Goal: Navigation & Orientation: Find specific page/section

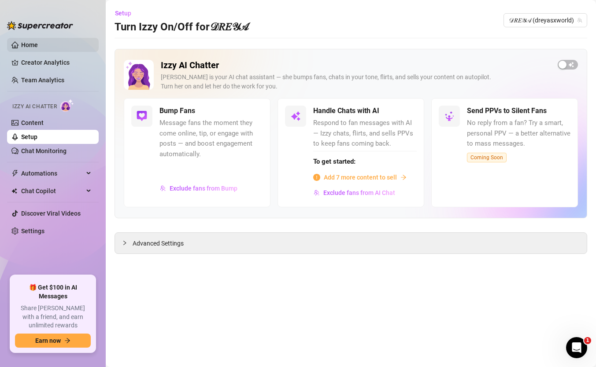
click at [38, 45] on link "Home" at bounding box center [29, 44] width 17 height 7
click at [56, 63] on link "Creator Analytics" at bounding box center [56, 62] width 70 height 14
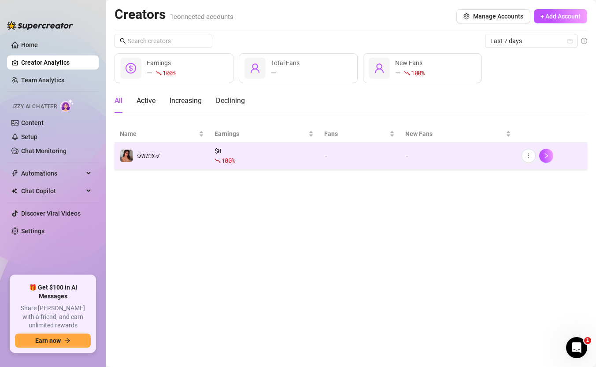
click at [228, 161] on span "100 %" at bounding box center [228, 160] width 14 height 8
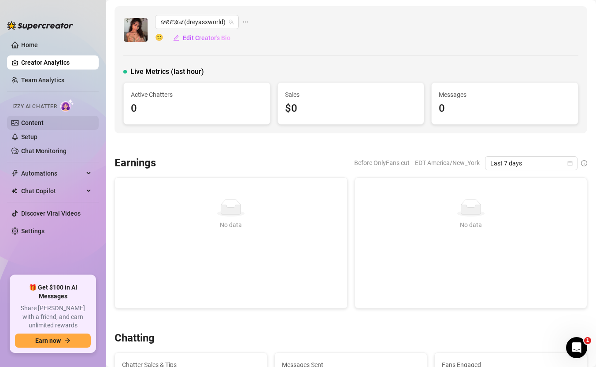
click at [42, 121] on link "Content" at bounding box center [32, 122] width 22 height 7
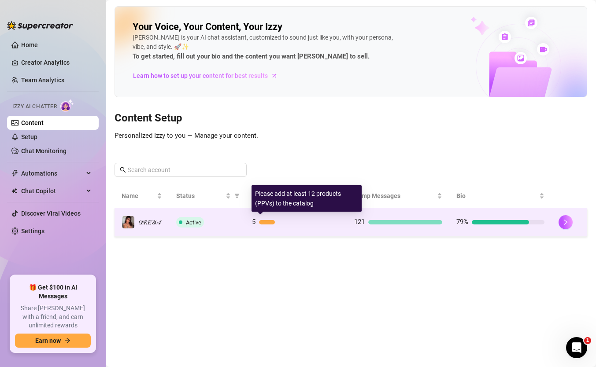
click at [302, 220] on div at bounding box center [299, 222] width 81 height 4
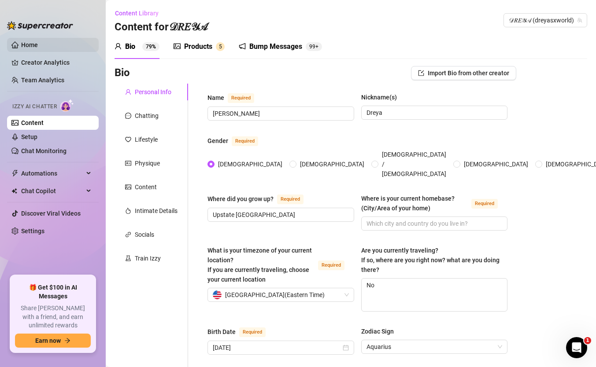
click at [38, 44] on link "Home" at bounding box center [29, 44] width 17 height 7
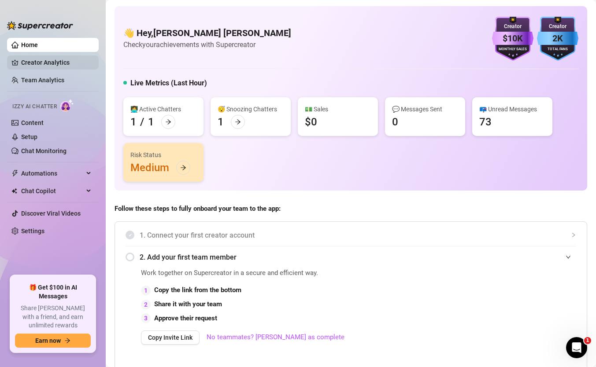
click at [36, 67] on link "Creator Analytics" at bounding box center [56, 62] width 70 height 14
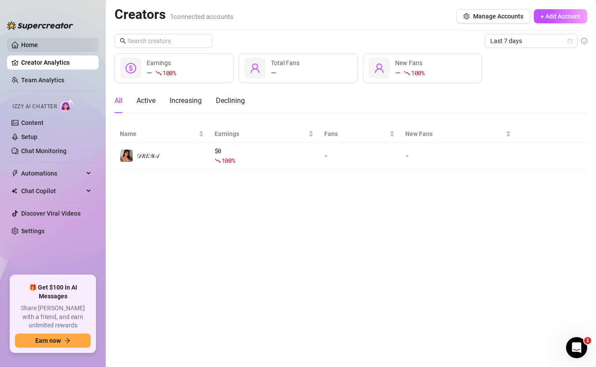
click at [35, 44] on link "Home" at bounding box center [29, 44] width 17 height 7
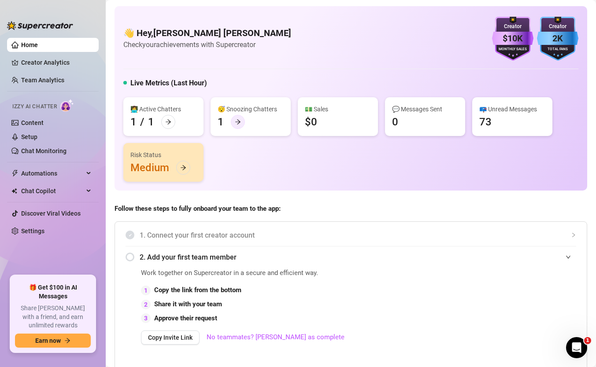
click at [238, 124] on icon "arrow-right" at bounding box center [238, 122] width 6 height 6
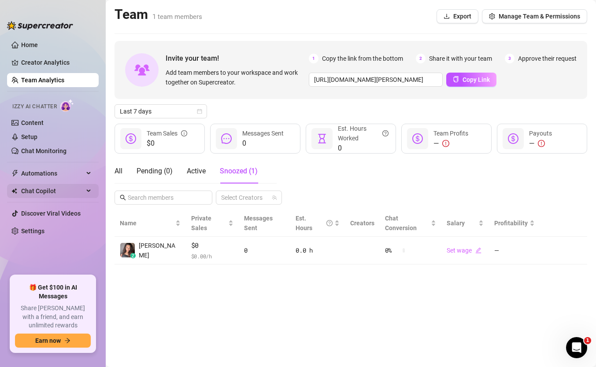
click at [55, 193] on span "Chat Copilot" at bounding box center [52, 191] width 63 height 14
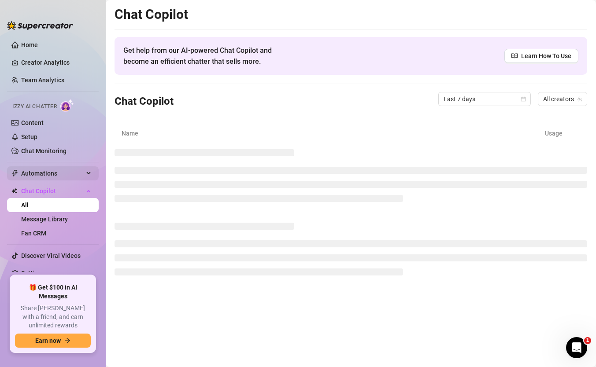
click at [58, 174] on span "Automations" at bounding box center [52, 173] width 63 height 14
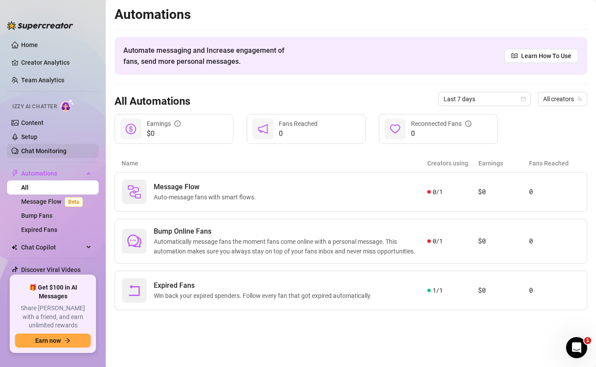
click at [53, 152] on link "Chat Monitoring" at bounding box center [43, 150] width 45 height 7
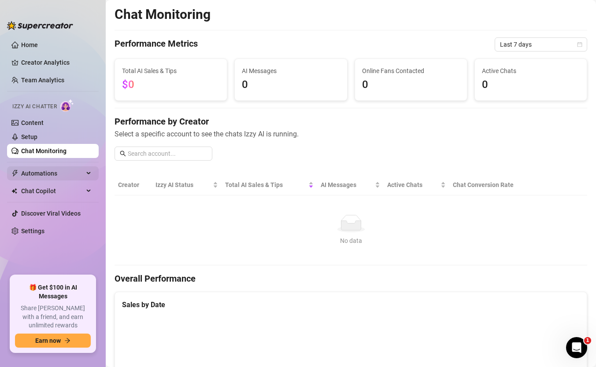
click at [52, 177] on span "Automations" at bounding box center [52, 173] width 63 height 14
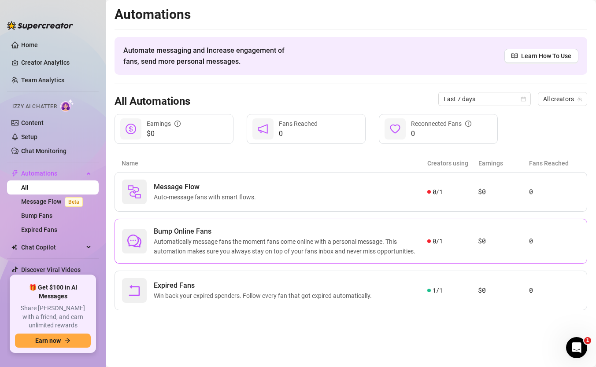
click at [274, 243] on span "Automatically message fans the moment fans come online with a personal message.…" at bounding box center [290, 246] width 273 height 19
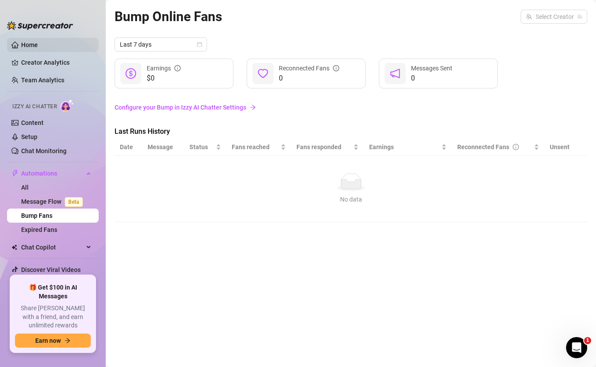
click at [38, 48] on link "Home" at bounding box center [29, 44] width 17 height 7
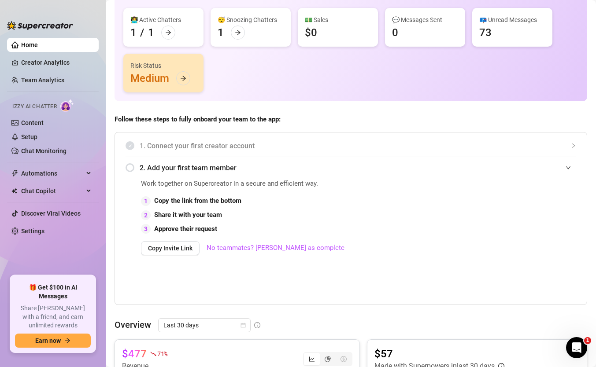
scroll to position [14, 0]
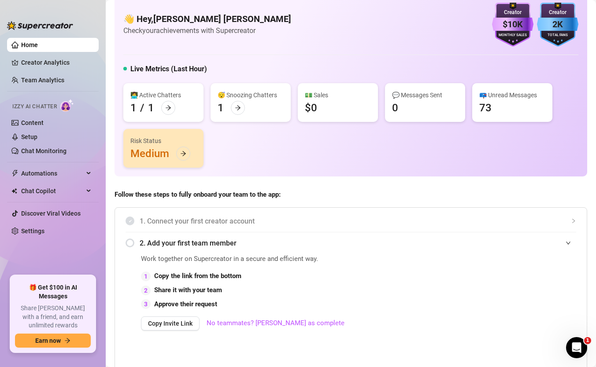
click at [175, 157] on div "Risk Status Medium" at bounding box center [163, 148] width 80 height 39
click at [180, 156] on icon "arrow-right" at bounding box center [183, 154] width 6 height 6
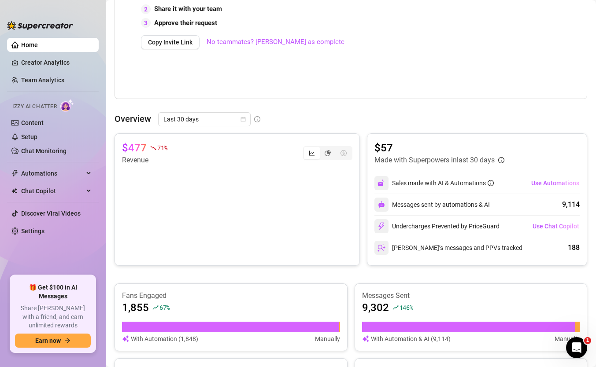
scroll to position [498, 0]
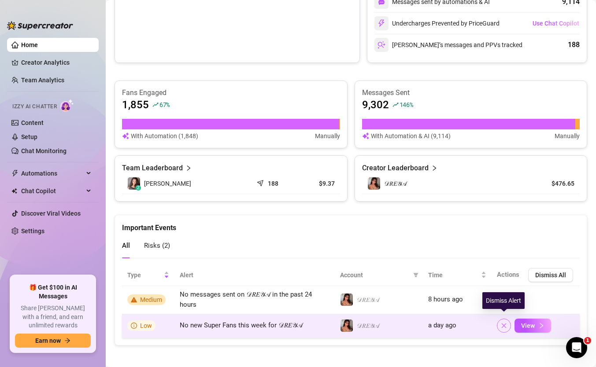
click at [505, 315] on button "button" at bounding box center [504, 326] width 14 height 14
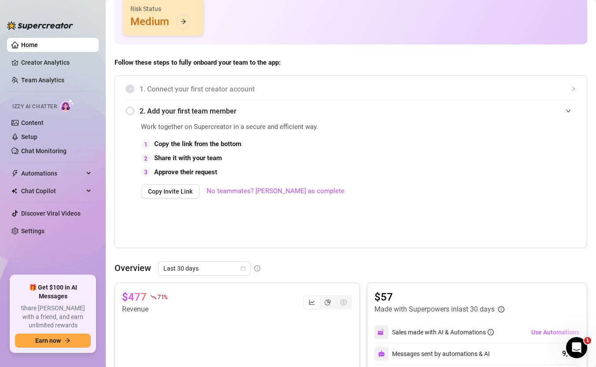
scroll to position [0, 0]
